Goal: Task Accomplishment & Management: Complete application form

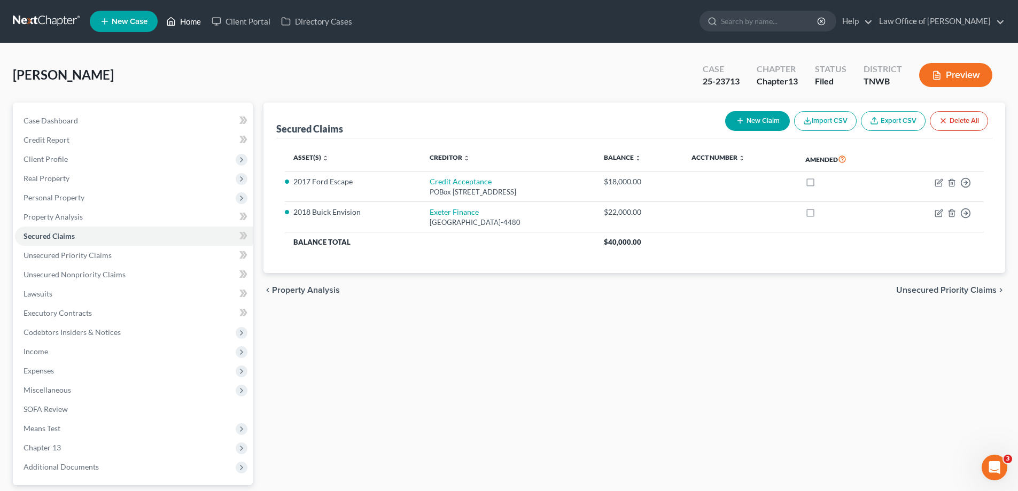
click at [186, 24] on link "Home" at bounding box center [183, 21] width 45 height 19
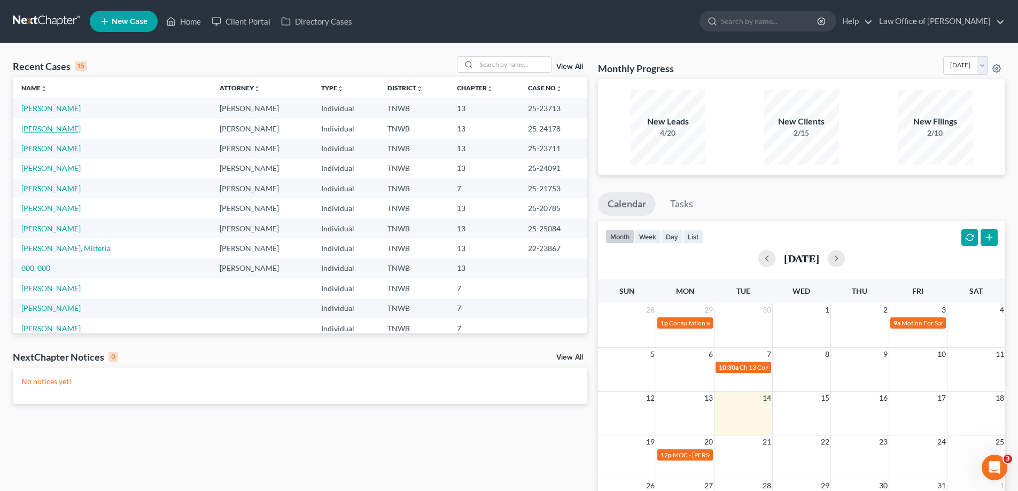
click at [51, 127] on link "[PERSON_NAME]" at bounding box center [50, 128] width 59 height 9
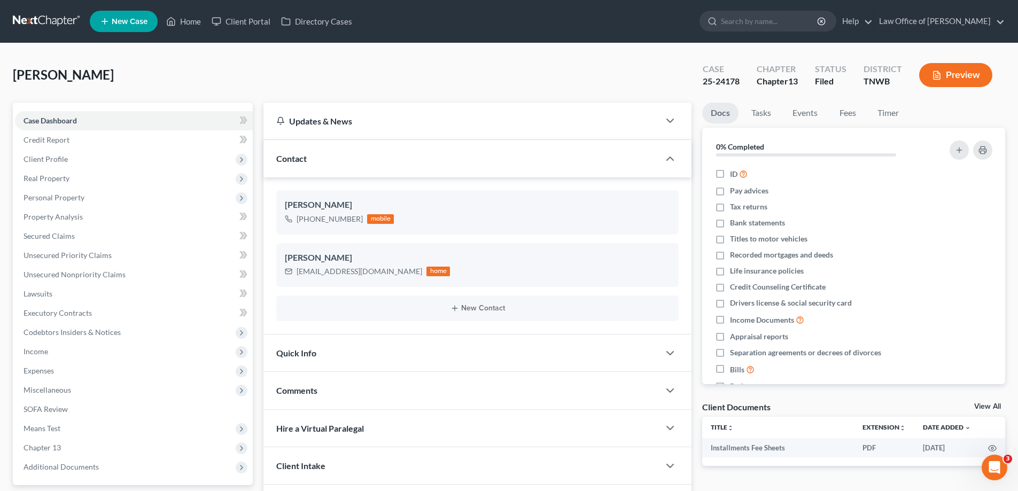
click at [958, 75] on button "Preview" at bounding box center [955, 75] width 73 height 24
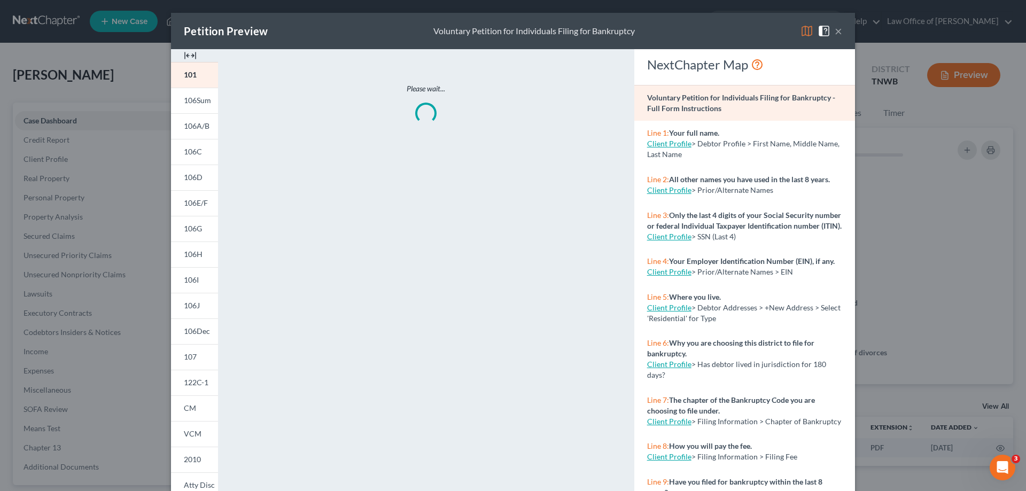
click at [835, 29] on button "×" at bounding box center [837, 31] width 7 height 13
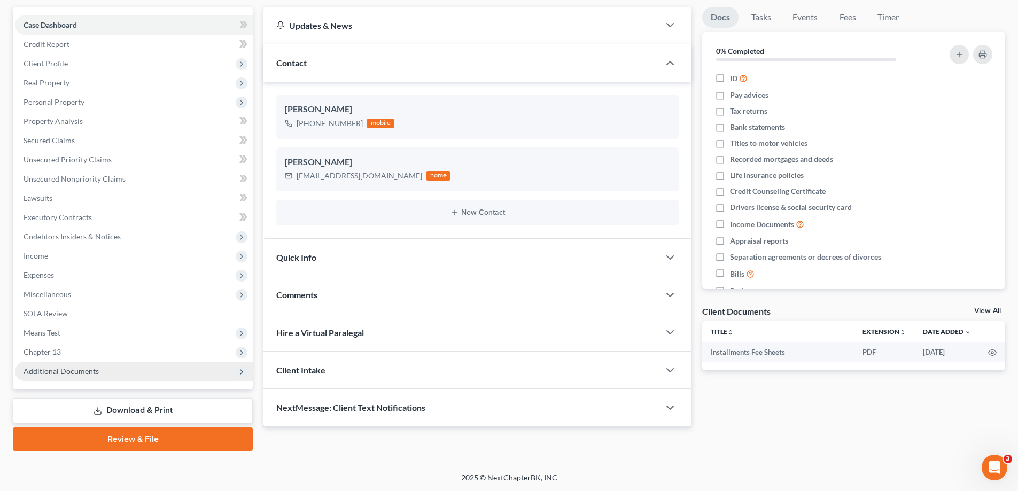
scroll to position [96, 0]
click at [47, 293] on span "Miscellaneous" at bounding box center [48, 293] width 48 height 9
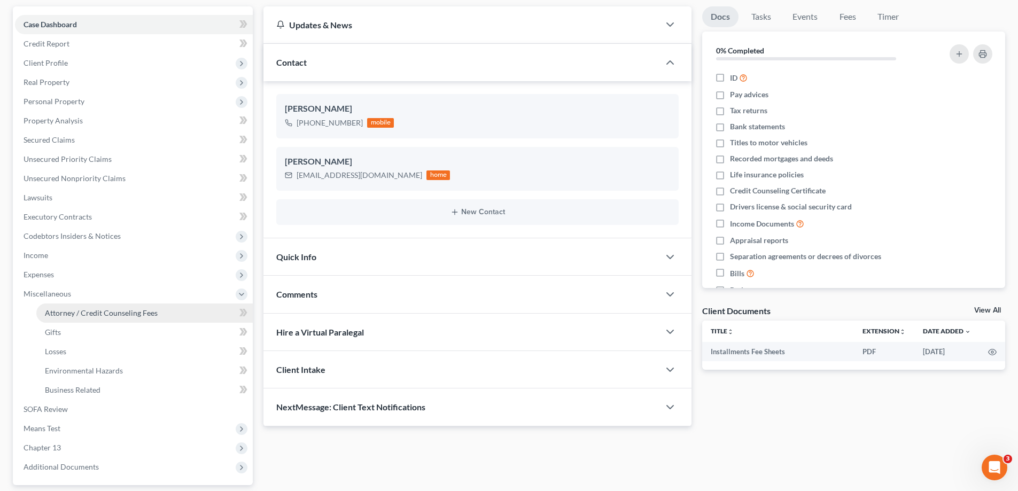
click at [97, 313] on span "Attorney / Credit Counseling Fees" at bounding box center [101, 312] width 113 height 9
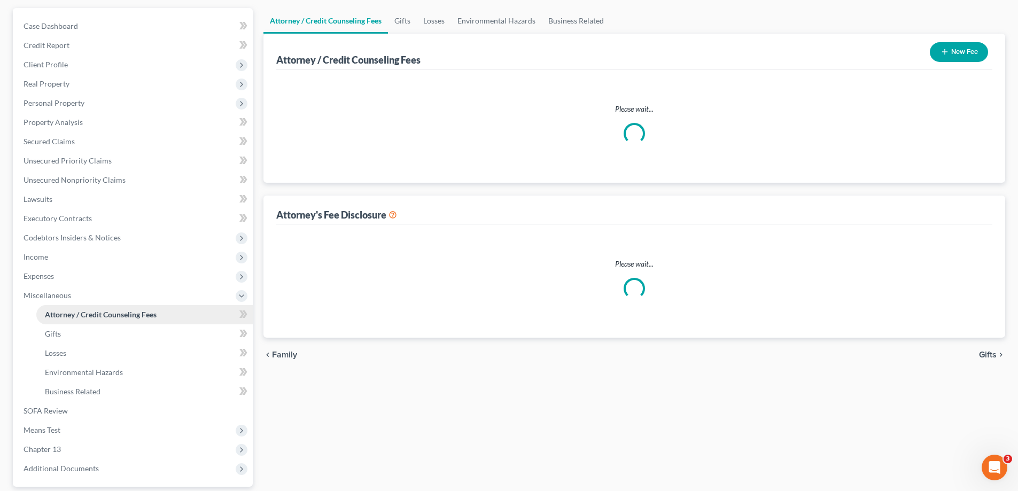
scroll to position [3, 0]
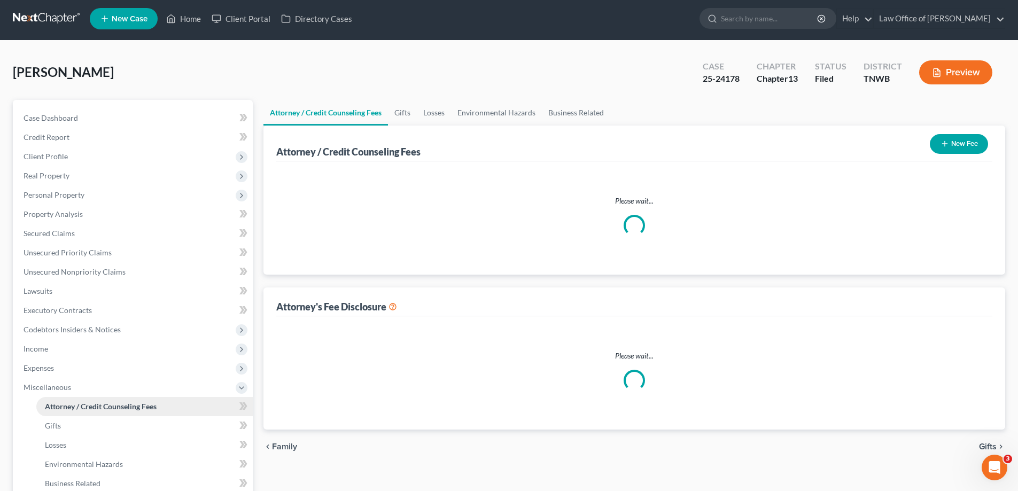
select select "0"
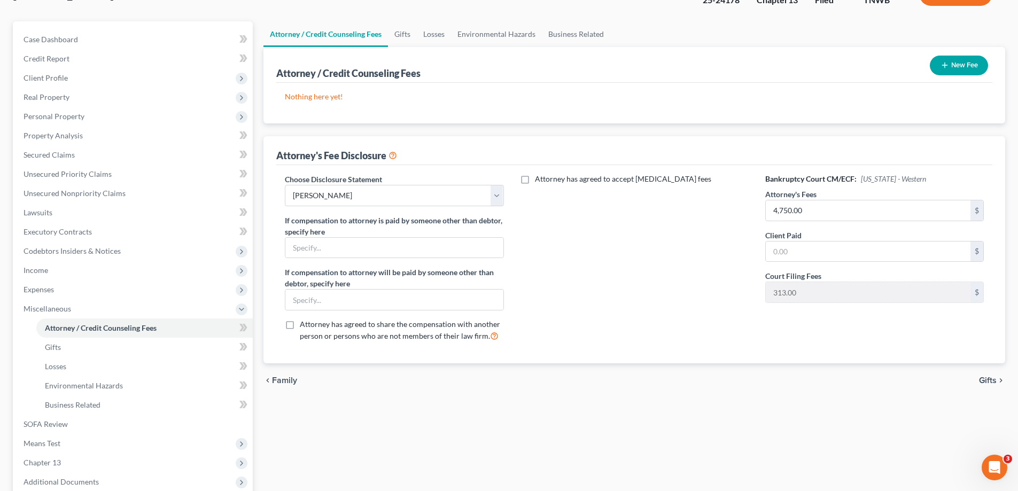
scroll to position [192, 0]
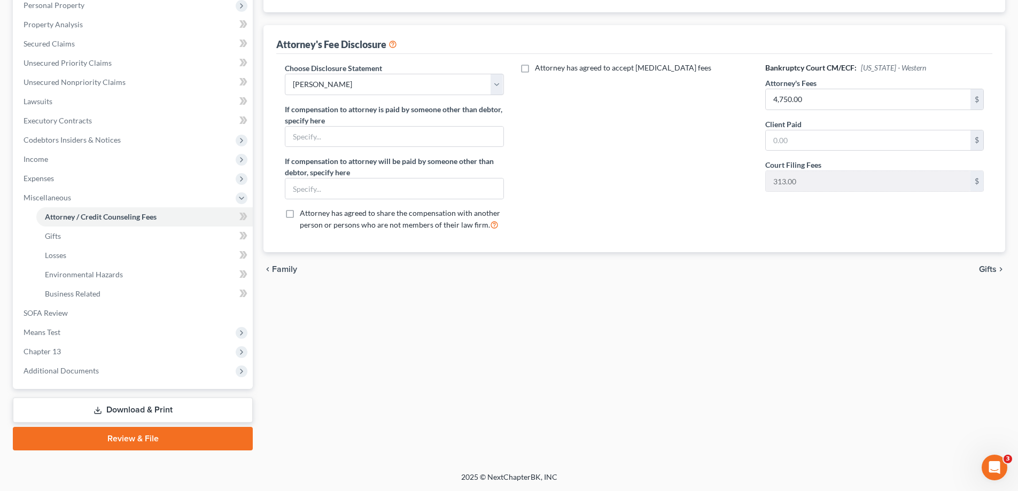
click at [149, 408] on link "Download & Print" at bounding box center [133, 409] width 240 height 25
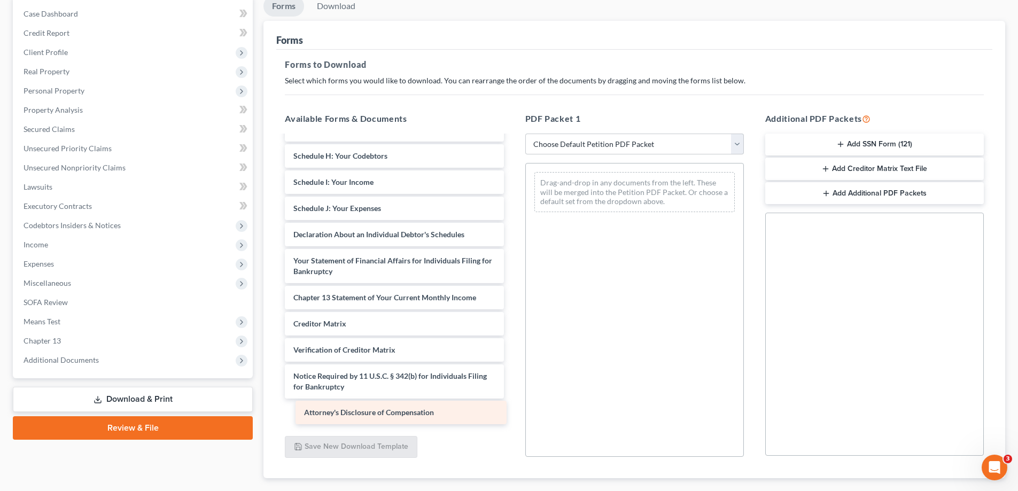
scroll to position [186, 0]
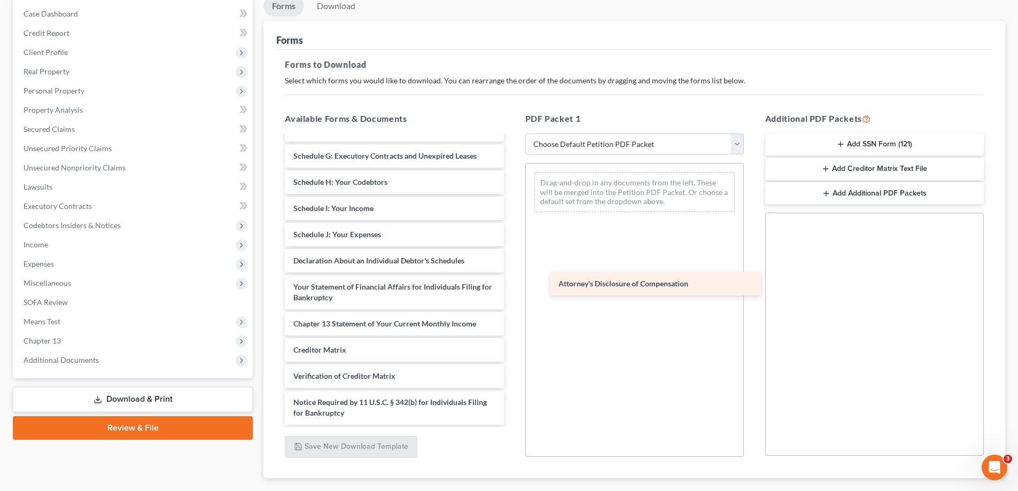
drag, startPoint x: 399, startPoint y: 411, endPoint x: 664, endPoint y: 279, distance: 296.0
click at [512, 279] on div "Attorney's Disclosure of Compensation Installments Fee Sheets Voluntary Petitio…" at bounding box center [394, 187] width 236 height 474
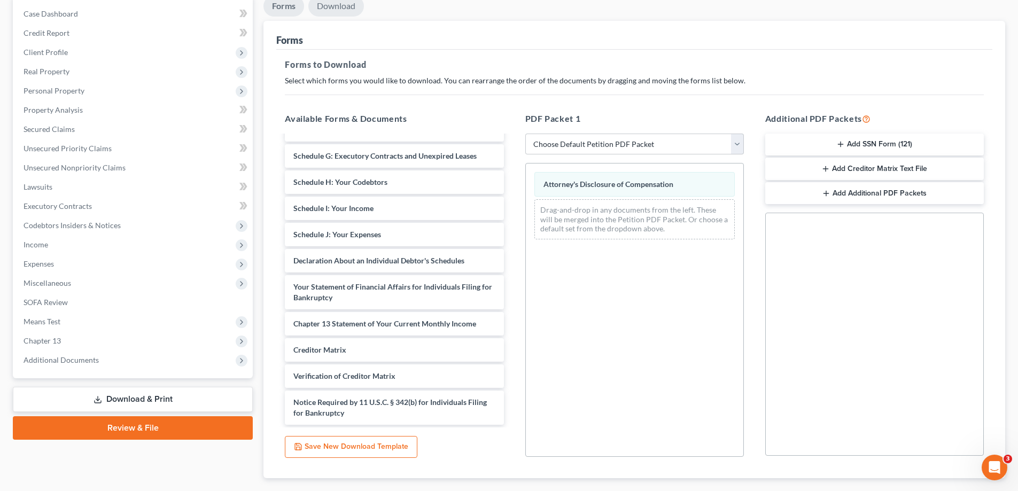
click at [353, 9] on link "Download" at bounding box center [336, 6] width 56 height 21
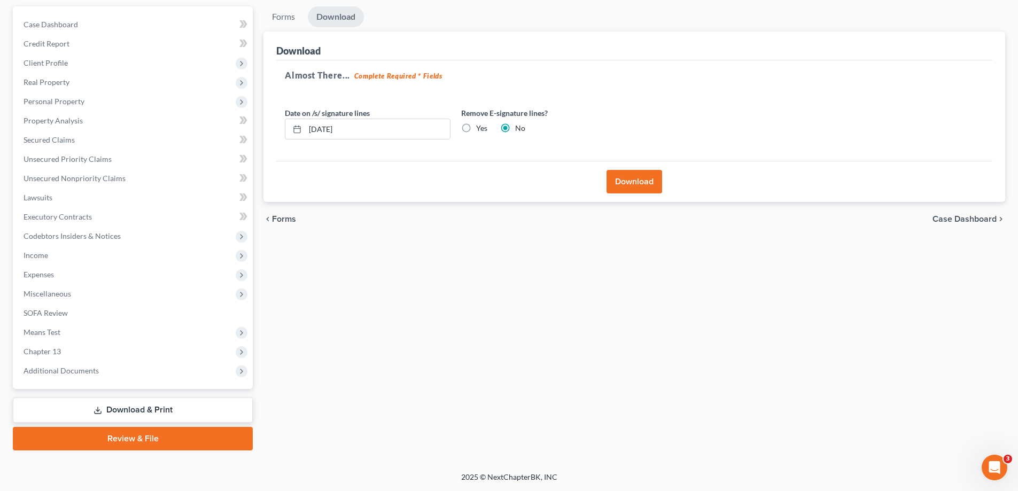
click at [639, 186] on button "Download" at bounding box center [634, 182] width 56 height 24
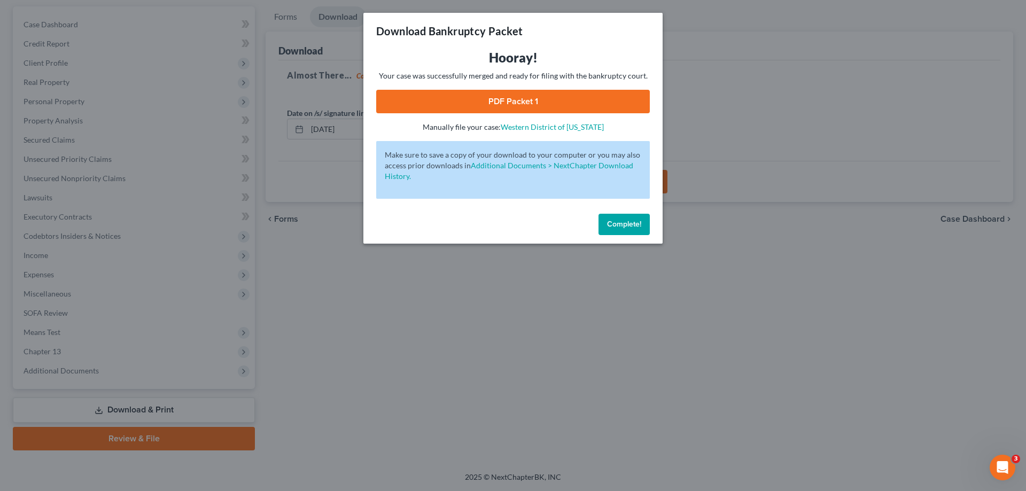
click at [607, 102] on link "PDF Packet 1" at bounding box center [512, 102] width 273 height 24
click at [635, 220] on span "Complete!" at bounding box center [624, 224] width 34 height 9
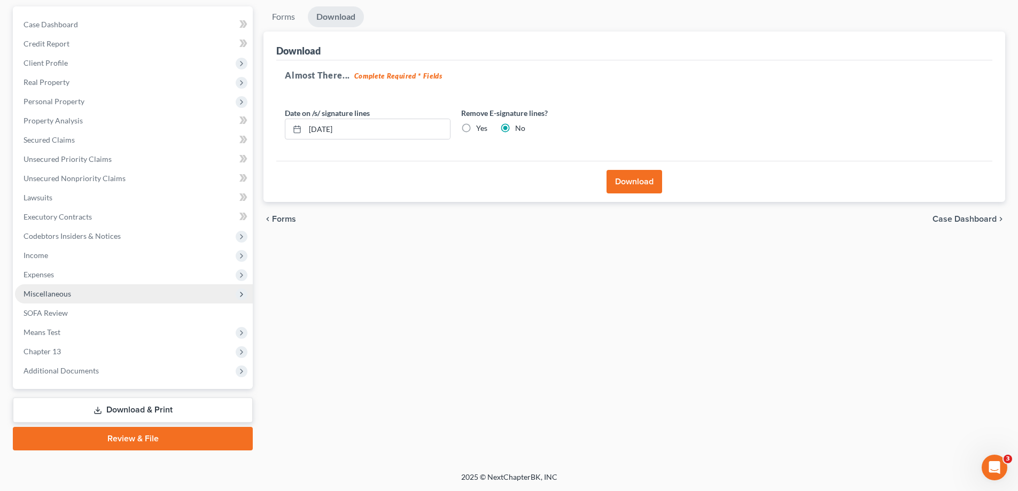
click at [49, 295] on span "Miscellaneous" at bounding box center [48, 293] width 48 height 9
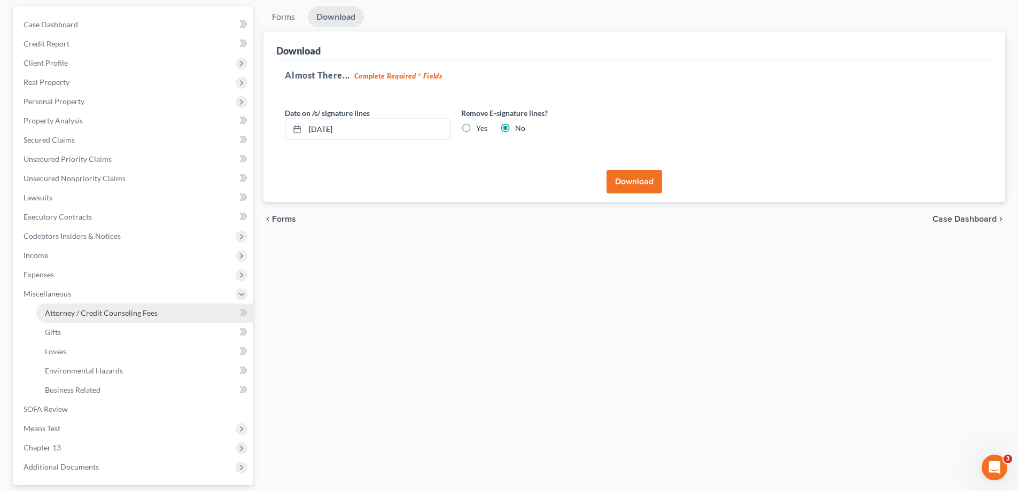
click at [60, 311] on span "Attorney / Credit Counseling Fees" at bounding box center [101, 312] width 113 height 9
select select "0"
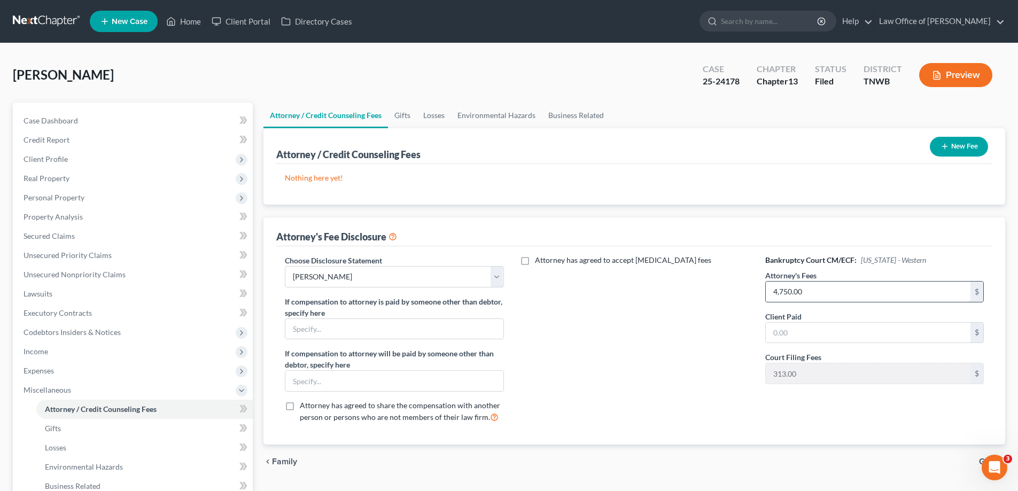
click at [826, 292] on input "4,750.00" at bounding box center [867, 291] width 205 height 20
type input "984.97"
click at [800, 331] on input "text" at bounding box center [867, 333] width 205 height 20
drag, startPoint x: 811, startPoint y: 294, endPoint x: 819, endPoint y: 289, distance: 8.9
click at [811, 294] on input "984.97" at bounding box center [867, 291] width 205 height 20
